Goal: Use online tool/utility: Utilize a website feature to perform a specific function

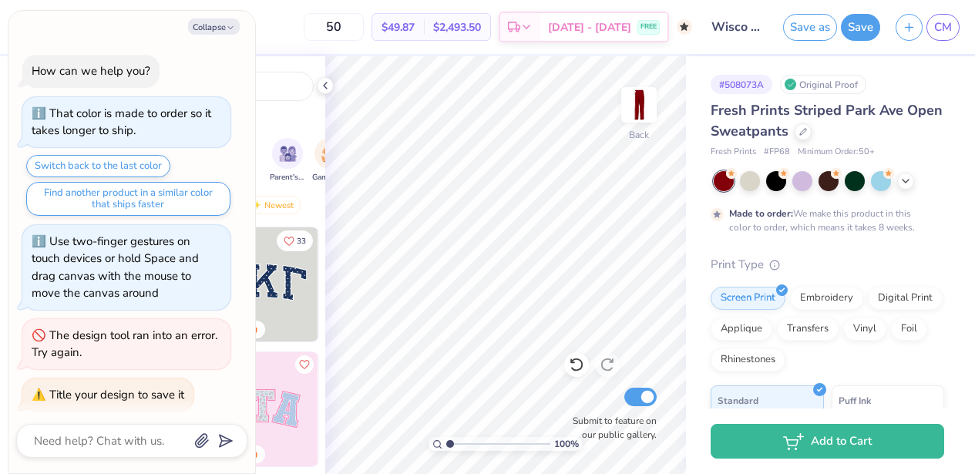
type textarea "x"
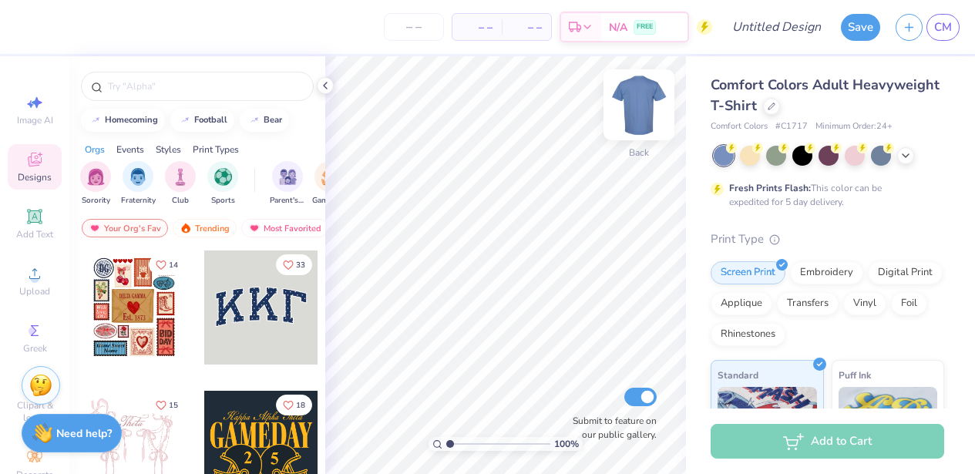
click at [641, 114] on img at bounding box center [639, 105] width 62 height 62
click at [642, 116] on img at bounding box center [639, 105] width 62 height 62
